Goal: Check status: Check status

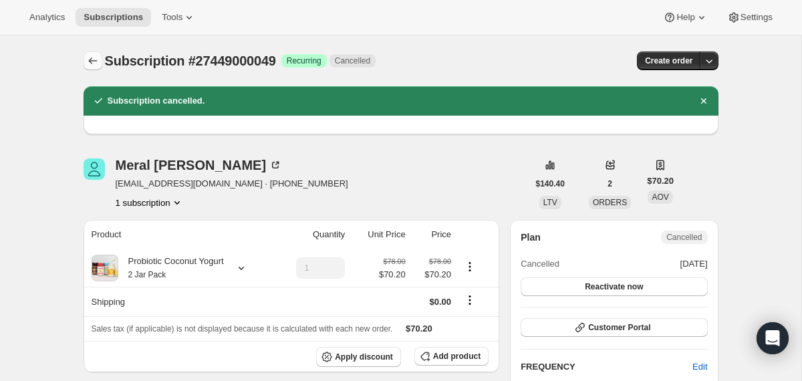
click at [96, 58] on icon "Subscriptions" at bounding box center [92, 60] width 13 height 13
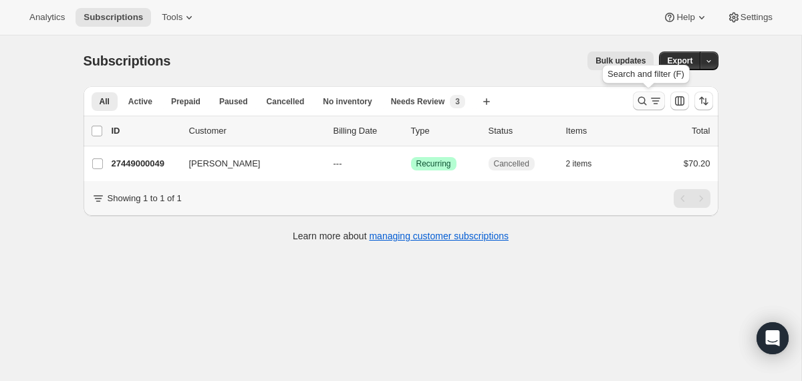
click at [636, 102] on icon "Search and filter results" at bounding box center [642, 100] width 13 height 13
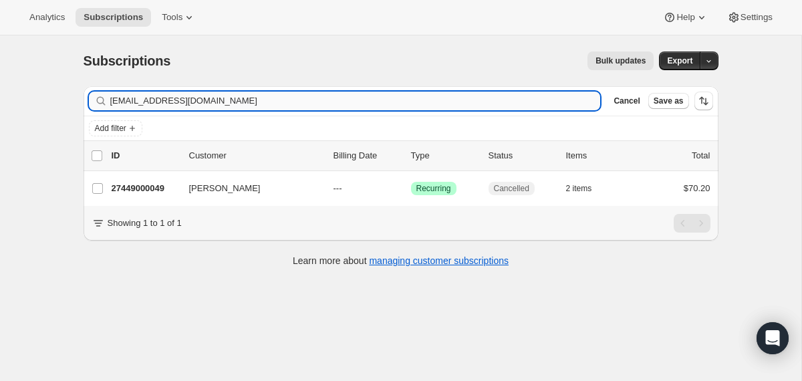
click at [507, 98] on input "[EMAIL_ADDRESS][DOMAIN_NAME]" at bounding box center [355, 101] width 491 height 19
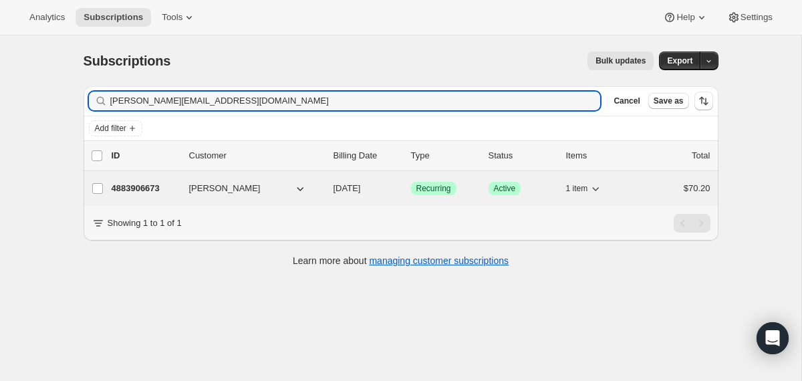
type input "[PERSON_NAME][EMAIL_ADDRESS][DOMAIN_NAME]"
click at [332, 182] on div "4883906673 [PERSON_NAME] [DATE] Success Recurring Success Active 1 item $70.20" at bounding box center [411, 188] width 599 height 19
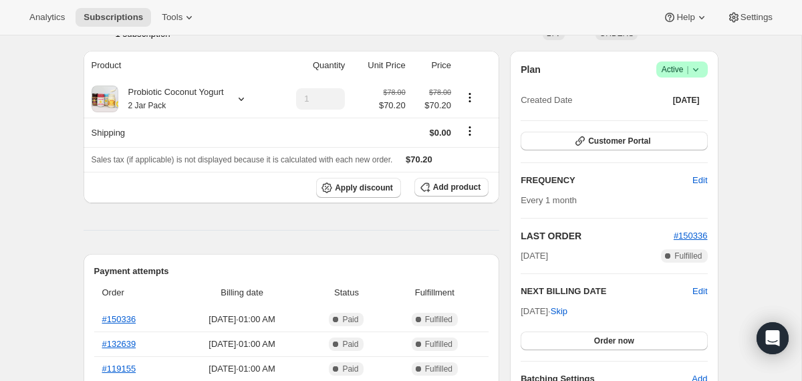
scroll to position [100, 0]
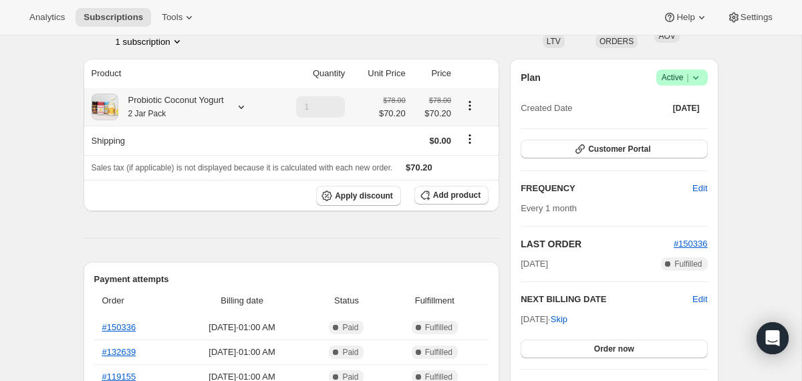
click at [210, 109] on div "Probiotic Coconut Yogurt 2 Jar Pack" at bounding box center [171, 107] width 106 height 27
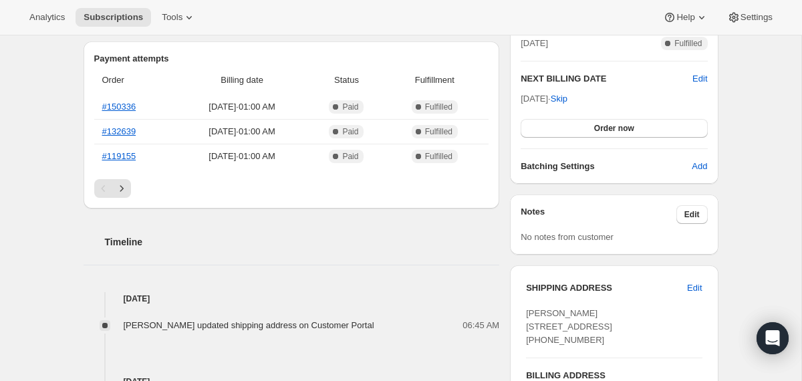
scroll to position [321, 0]
click at [576, 127] on button "Order now" at bounding box center [614, 127] width 187 height 19
click at [576, 127] on button "Click to confirm" at bounding box center [614, 127] width 187 height 19
